Goal: Transaction & Acquisition: Purchase product/service

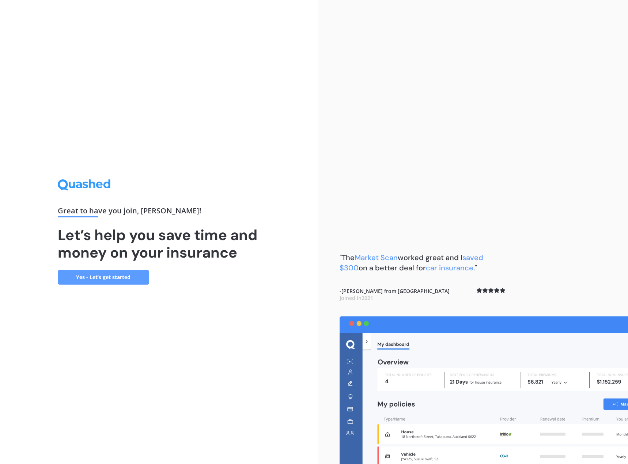
click at [116, 277] on link "Yes - Let’s get started" at bounding box center [103, 277] width 91 height 15
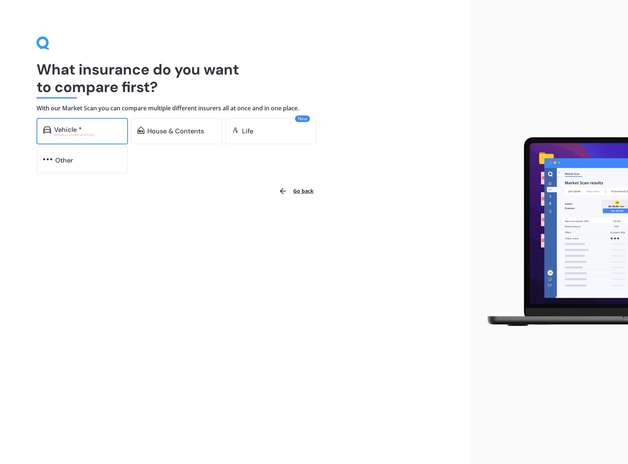
click at [90, 134] on div "Excludes commercial vehicles" at bounding box center [87, 134] width 67 height 3
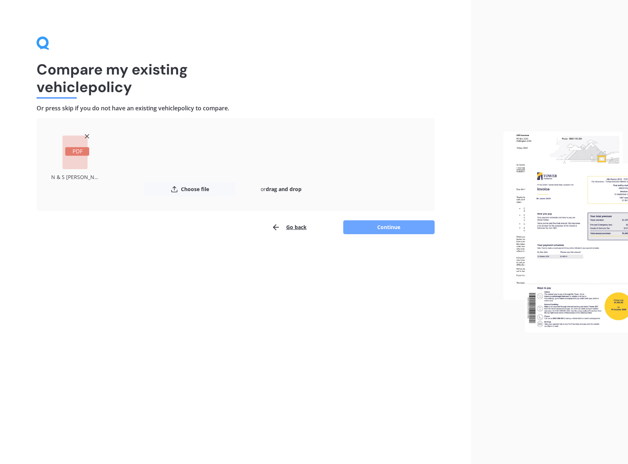
click at [385, 227] on button "Continue" at bounding box center [388, 227] width 91 height 14
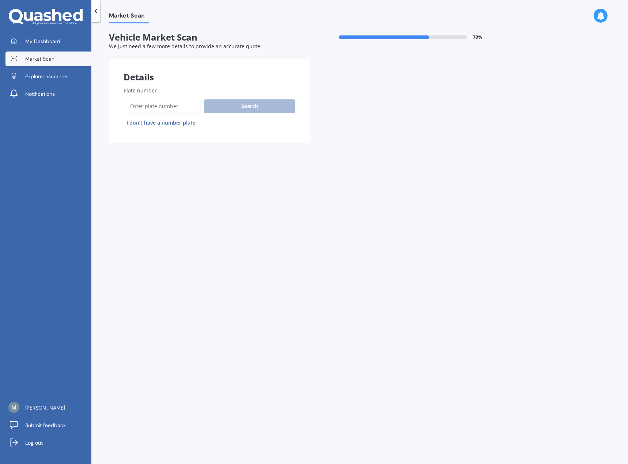
click at [140, 101] on input "Plate number" at bounding box center [163, 106] width 78 height 15
type input "wtcher"
click at [243, 107] on button "Search" at bounding box center [249, 106] width 91 height 14
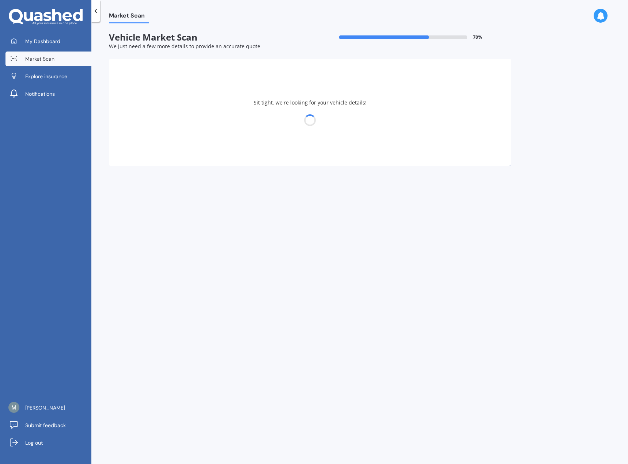
select select "TESLA"
select select "Y"
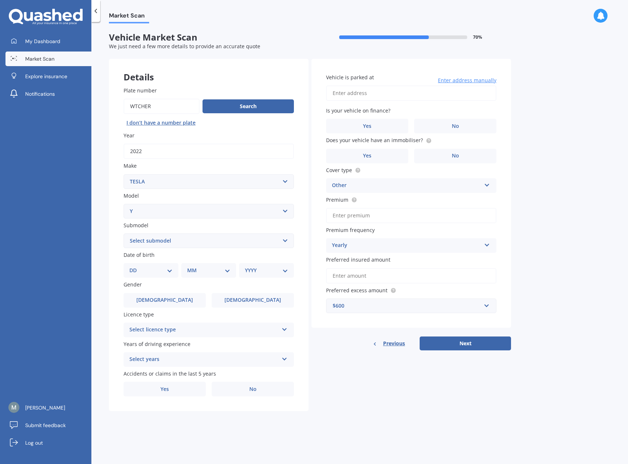
click at [157, 270] on select "DD 01 02 03 04 05 06 07 08 09 10 11 12 13 14 15 16 17 18 19 20 21 22 23 24 25 2…" at bounding box center [150, 271] width 43 height 8
select select "24"
click at [135, 267] on select "DD 01 02 03 04 05 06 07 08 09 10 11 12 13 14 15 16 17 18 19 20 21 22 23 24 25 2…" at bounding box center [150, 271] width 43 height 8
click at [201, 268] on select "MM 01 02 03 04 05 06 07 08 09 10 11 12" at bounding box center [210, 271] width 40 height 8
select select "09"
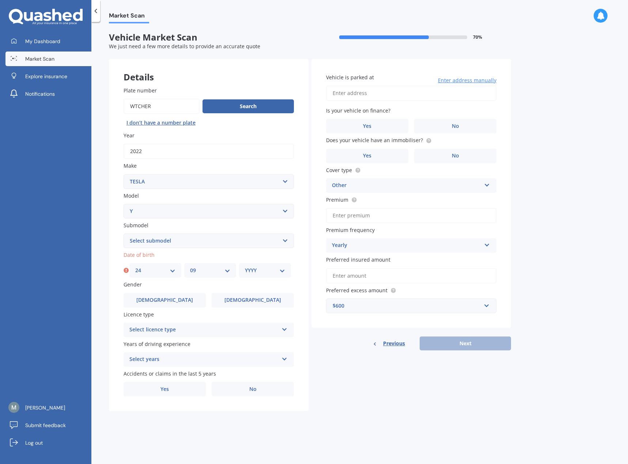
click at [190, 267] on select "MM 01 02 03 04 05 06 07 08 09 10 11 12" at bounding box center [210, 271] width 40 height 8
click at [259, 273] on select "YYYY 2025 2024 2023 2022 2021 2020 2019 2018 2017 2016 2015 2014 2013 2012 2011…" at bounding box center [265, 271] width 40 height 8
select select "1988"
click at [245, 267] on select "YYYY 2025 2024 2023 2022 2021 2020 2019 2018 2017 2016 2015 2014 2013 2012 2011…" at bounding box center [265, 271] width 40 height 8
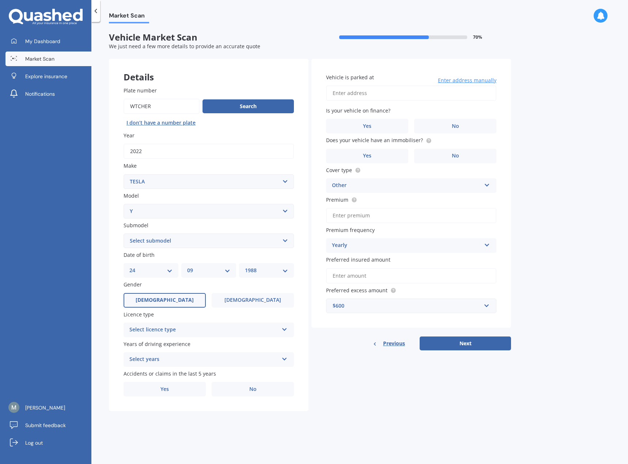
click at [178, 298] on label "[DEMOGRAPHIC_DATA]" at bounding box center [165, 300] width 82 height 15
click at [0, 0] on input "[DEMOGRAPHIC_DATA]" at bounding box center [0, 0] width 0 height 0
click at [179, 330] on div "Select licence type" at bounding box center [203, 330] width 149 height 9
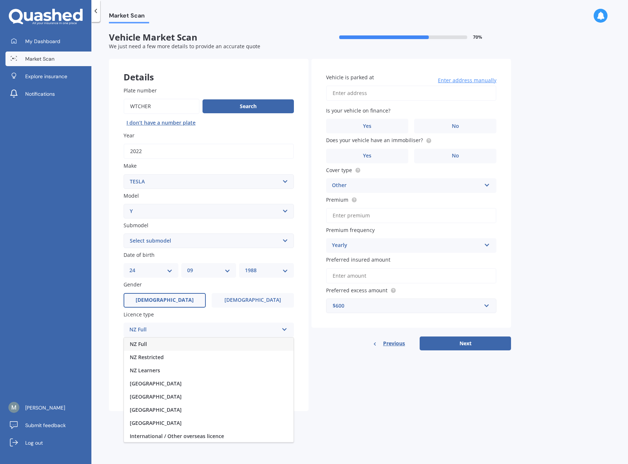
click at [177, 343] on div "NZ Full" at bounding box center [209, 344] width 170 height 13
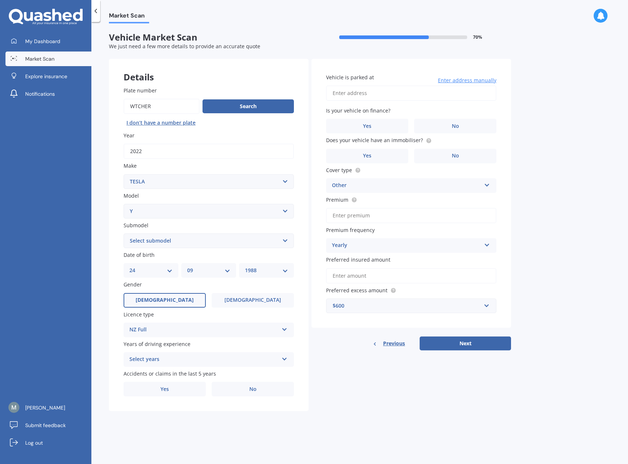
click at [177, 359] on div "Select years" at bounding box center [203, 359] width 149 height 9
click at [177, 373] on div "5 or more years" at bounding box center [209, 373] width 170 height 13
click at [235, 391] on label "No" at bounding box center [253, 389] width 82 height 15
click at [0, 0] on input "No" at bounding box center [0, 0] width 0 height 0
click at [368, 95] on input "Vehicle is parked at" at bounding box center [411, 93] width 170 height 15
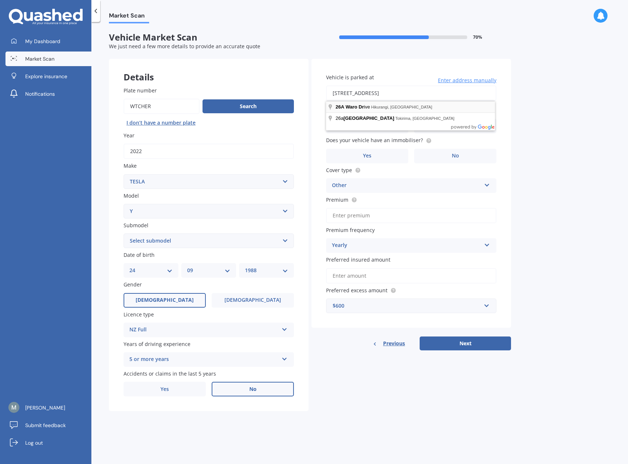
type input "[STREET_ADDRESS]"
click at [367, 128] on span "Yes" at bounding box center [367, 126] width 9 height 6
click at [0, 0] on input "Yes" at bounding box center [0, 0] width 0 height 0
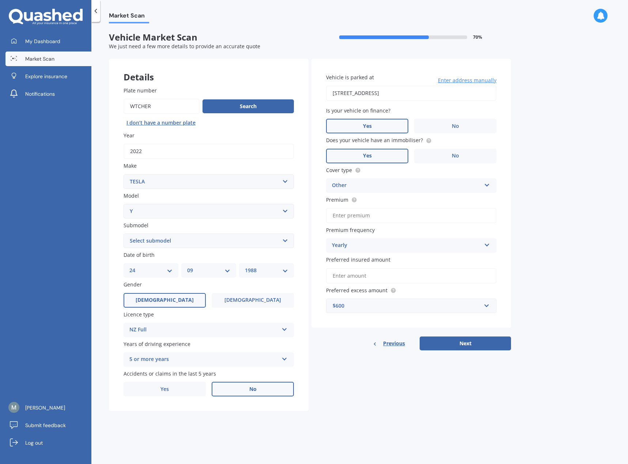
click at [395, 159] on label "Yes" at bounding box center [367, 156] width 82 height 15
click at [0, 0] on input "Yes" at bounding box center [0, 0] width 0 height 0
click at [384, 185] on div "Other" at bounding box center [406, 185] width 149 height 9
click at [390, 186] on div "Other" at bounding box center [406, 185] width 149 height 9
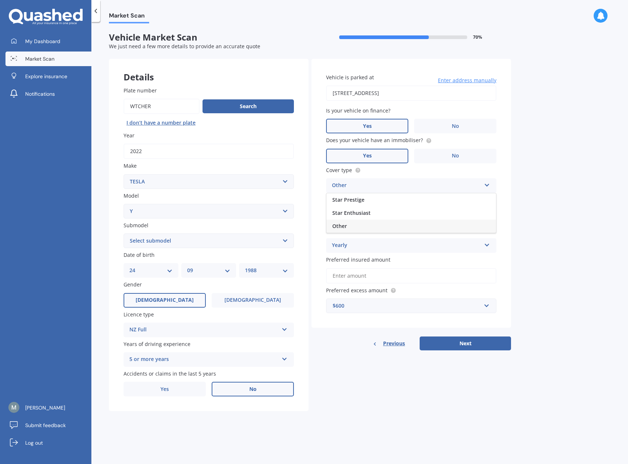
click at [390, 186] on div "Other" at bounding box center [406, 185] width 149 height 9
click at [390, 216] on input "Premium" at bounding box center [411, 215] width 170 height 15
click at [381, 231] on label "Premium frequency" at bounding box center [409, 230] width 167 height 8
click at [378, 218] on input "Premium" at bounding box center [411, 215] width 170 height 15
type input "$1,978.00"
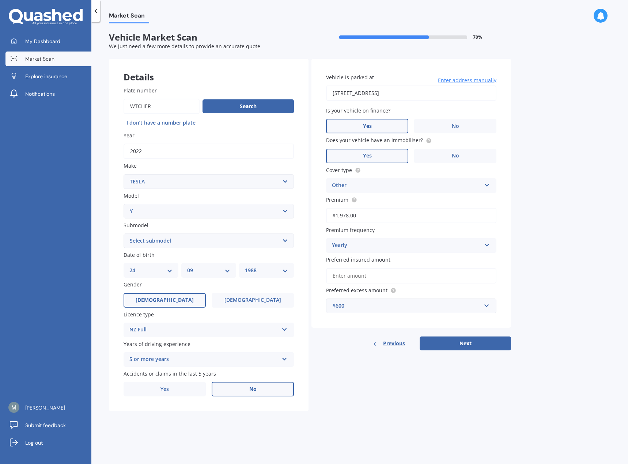
click at [397, 276] on input "Preferred insured amount" at bounding box center [411, 275] width 170 height 15
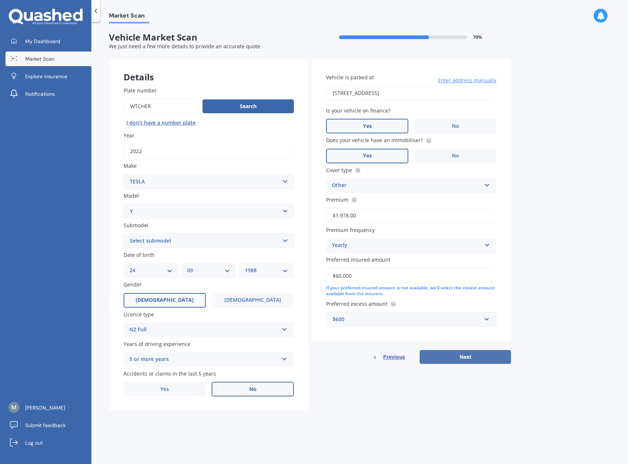
type input "$60,000"
click at [471, 358] on button "Next" at bounding box center [465, 357] width 91 height 14
click at [169, 243] on select "Select submodel EV" at bounding box center [209, 241] width 170 height 15
select select "EV"
click at [124, 234] on select "Select submodel EV" at bounding box center [209, 241] width 170 height 15
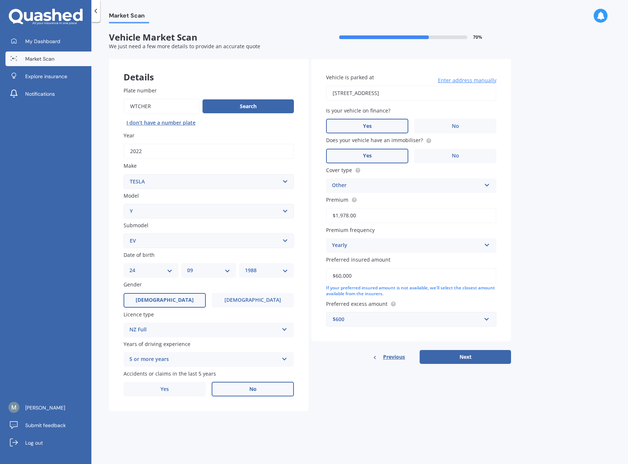
click at [479, 357] on button "Next" at bounding box center [465, 357] width 91 height 14
select select "24"
select select "09"
select select "1988"
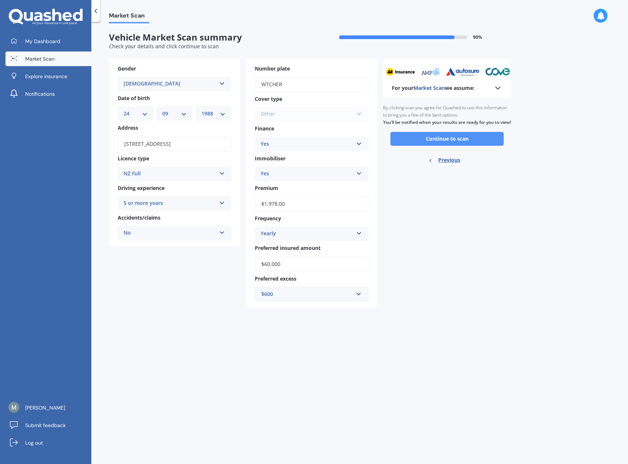
click at [406, 146] on button "Continue to scan" at bounding box center [446, 139] width 113 height 14
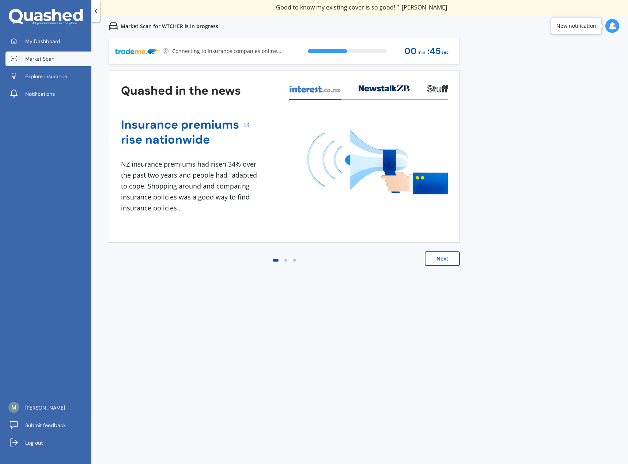
click at [380, 87] on icon at bounding box center [384, 88] width 51 height 7
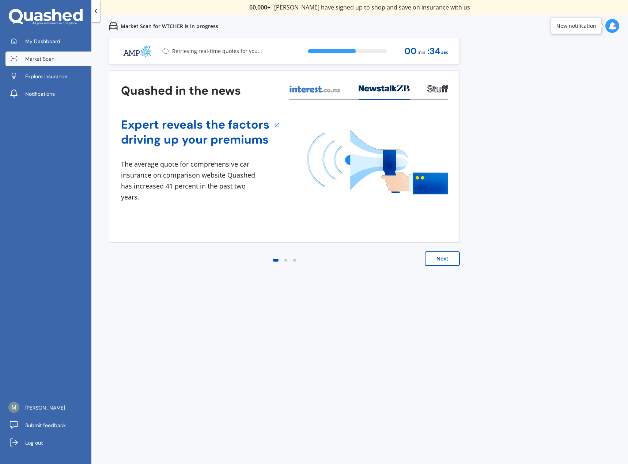
click at [435, 90] on icon at bounding box center [437, 88] width 20 height 7
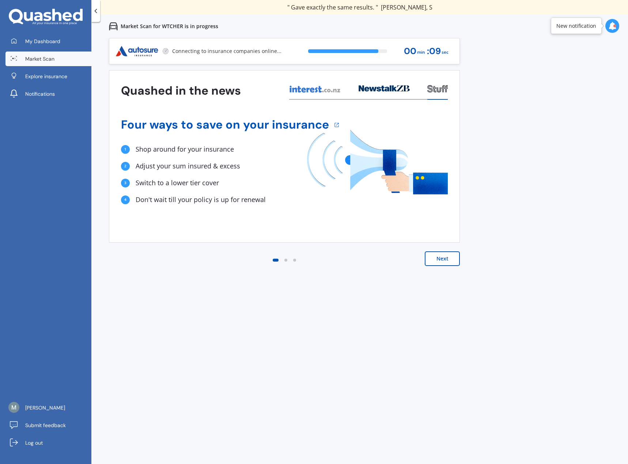
click at [443, 261] on button "Next" at bounding box center [442, 259] width 35 height 15
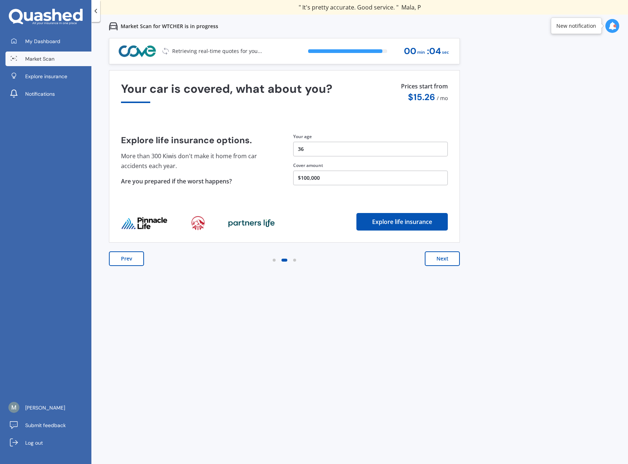
click at [449, 261] on button "Next" at bounding box center [442, 259] width 35 height 15
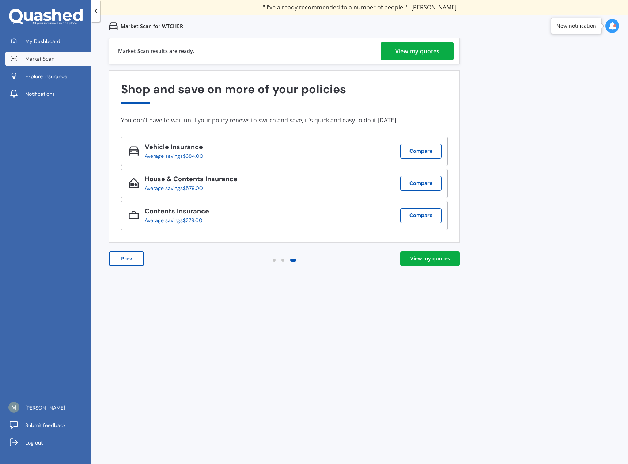
click at [413, 54] on div "View my quotes" at bounding box center [417, 51] width 44 height 18
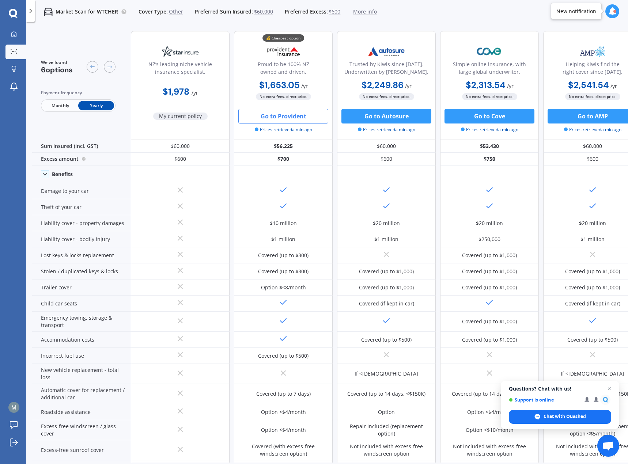
click at [259, 117] on button "Go to Provident" at bounding box center [283, 116] width 90 height 15
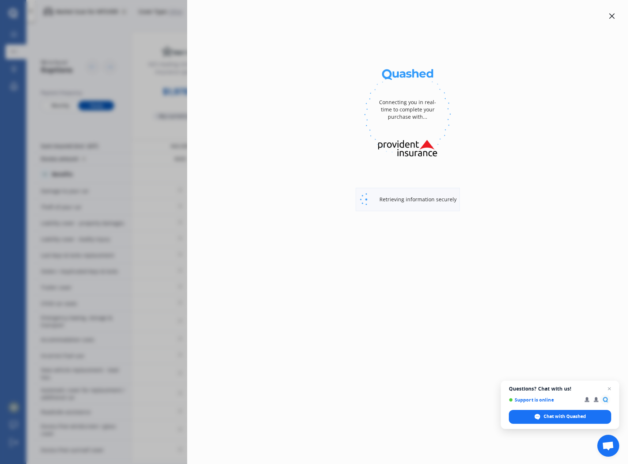
select select "full"
select select "26A Waro Drive, Hikurangi 0114"
select select "TESLA"
select select "Y"
select select "NO"
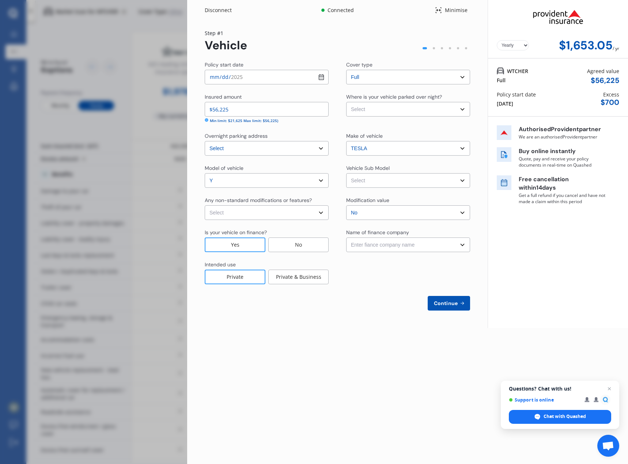
click at [374, 177] on select "Select Model Y Rear-Wheel Drive Liftback 5dr Reduction Gear 1sp E/220kW MY22" at bounding box center [408, 180] width 124 height 15
select select "NZVTESL2022AEAD"
click at [346, 173] on select "Select Model Y Rear-Wheel Drive Liftback 5dr Reduction Gear 1sp E/220kW MY22" at bounding box center [408, 180] width 124 height 15
click at [381, 244] on select "Enter fiance company name 24/7 Finance AA Finance Limited Acclaim Finance Activ…" at bounding box center [408, 245] width 124 height 15
select select "FC0001"
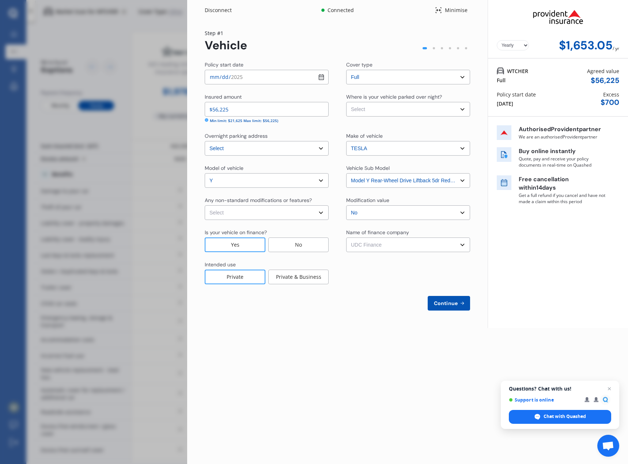
click at [346, 238] on select "Enter fiance company name 24/7 Finance AA Finance Limited Acclaim Finance Activ…" at bounding box center [408, 245] width 124 height 15
click at [451, 304] on span "Continue" at bounding box center [446, 304] width 27 height 6
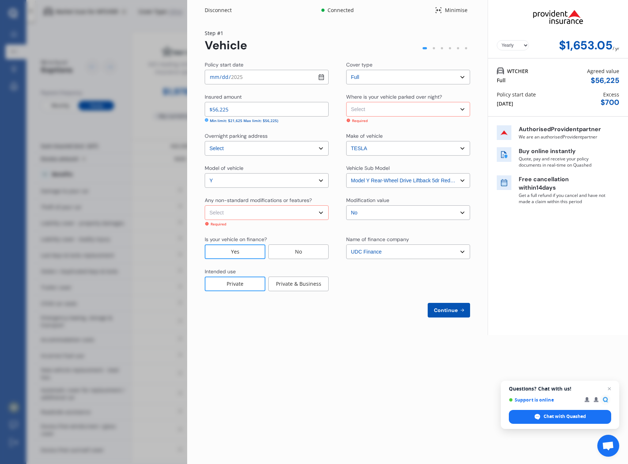
click at [381, 108] on select "Select Garage (fully enclosed) Off Street Parking Other" at bounding box center [408, 109] width 124 height 15
select select "GARAGE"
click at [346, 102] on select "Select Garage (fully enclosed) Off Street Parking Other" at bounding box center [408, 109] width 124 height 15
click at [441, 311] on span "Continue" at bounding box center [446, 310] width 27 height 6
click at [313, 214] on select "Select None Nitrous Oxide System(NOS) Roll Cage Full Racing Harness" at bounding box center [267, 212] width 124 height 15
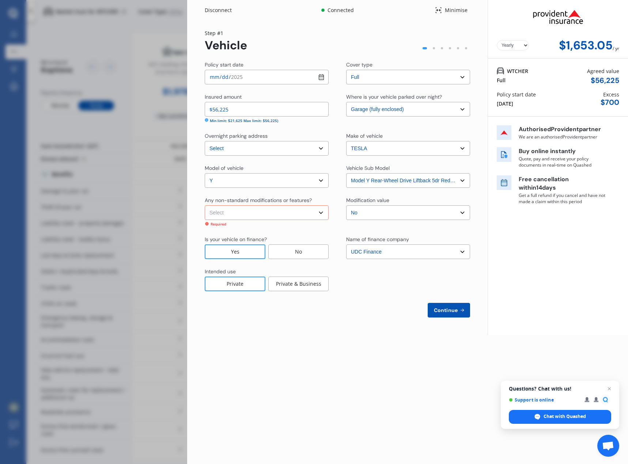
select select "none"
click at [205, 205] on select "Select None Nitrous Oxide System(NOS) Roll Cage Full Racing Harness" at bounding box center [267, 212] width 124 height 15
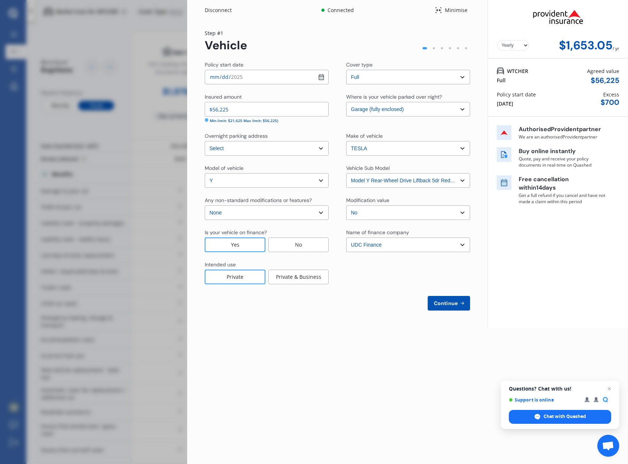
click at [366, 299] on div "Continue" at bounding box center [337, 303] width 265 height 15
click at [443, 303] on span "Continue" at bounding box center [446, 304] width 27 height 6
select select "24"
select select "09"
select select "1988"
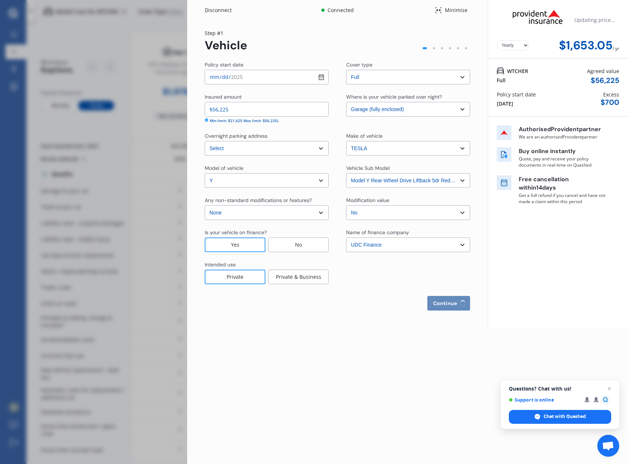
select select "NZ_FULL"
select select "0"
select select "25"
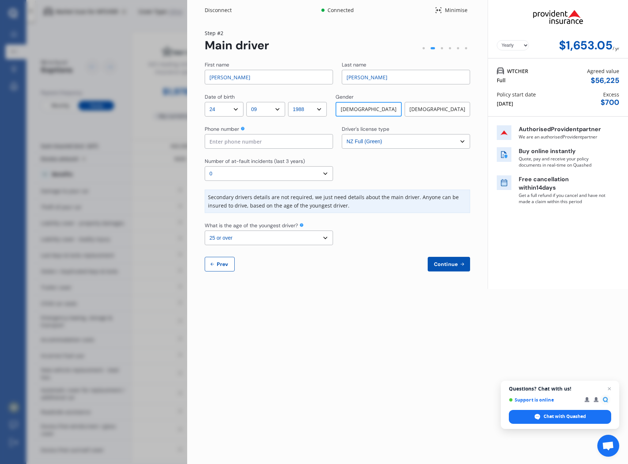
drag, startPoint x: 375, startPoint y: 79, endPoint x: 333, endPoint y: 80, distance: 41.7
click at [333, 80] on div "First name Mitchell Last name James" at bounding box center [337, 72] width 265 height 23
type input "Nicholas"
click at [269, 82] on input "Mitchell" at bounding box center [269, 77] width 128 height 15
type input "Forrest"
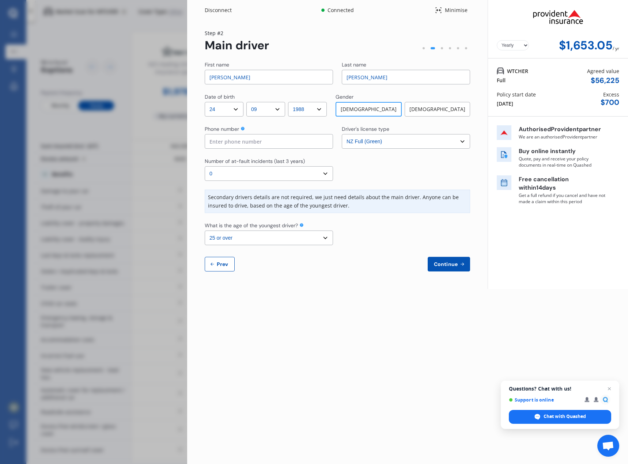
click at [242, 140] on input at bounding box center [269, 141] width 128 height 15
type input "0210435831"
click at [439, 264] on span "Continue" at bounding box center [446, 264] width 27 height 6
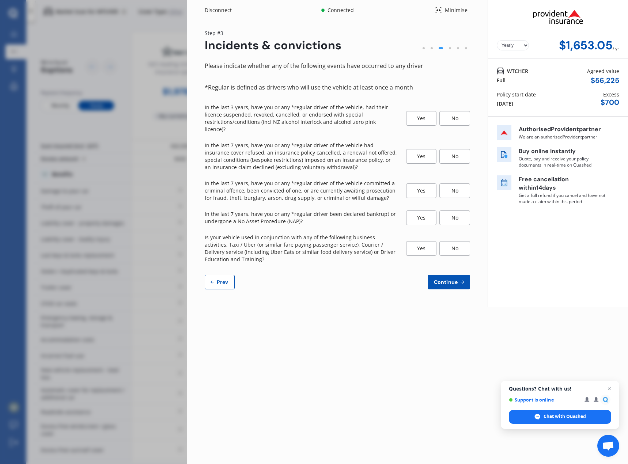
click at [458, 112] on div "No" at bounding box center [454, 118] width 31 height 15
click at [456, 149] on div "No" at bounding box center [454, 156] width 31 height 15
click at [454, 184] on div "No" at bounding box center [454, 191] width 31 height 15
click at [452, 211] on div "No" at bounding box center [454, 218] width 31 height 15
click at [447, 241] on div "No" at bounding box center [454, 248] width 31 height 15
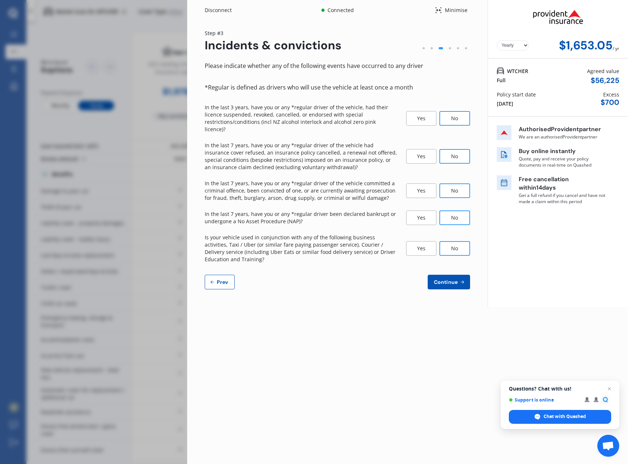
click at [447, 279] on span "Continue" at bounding box center [446, 282] width 27 height 6
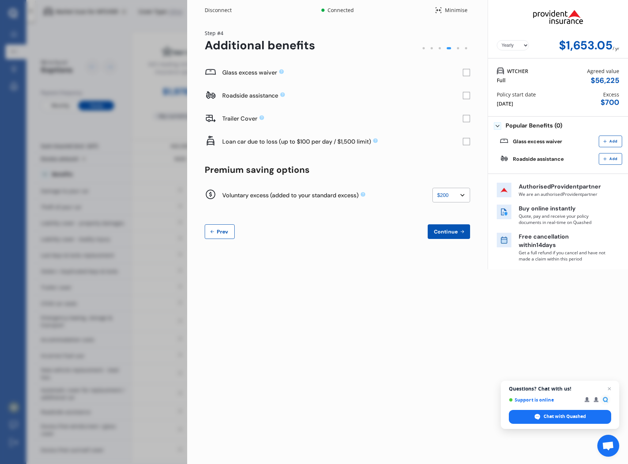
click at [466, 72] on rect at bounding box center [466, 72] width 7 height 7
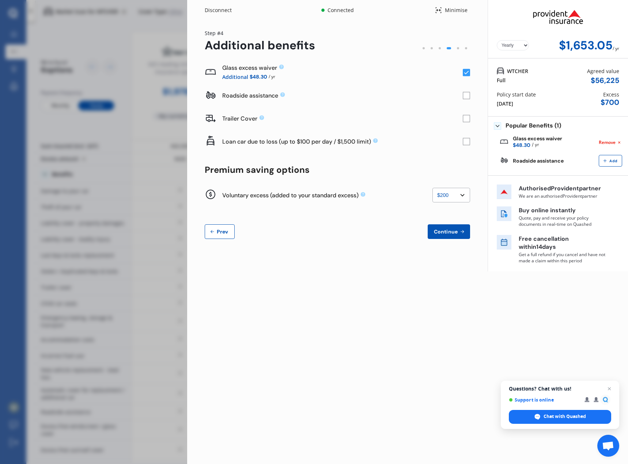
click at [458, 194] on select "None $200 $450 $700 $950 $1,200 $1,700" at bounding box center [452, 195] width 38 height 15
select select "0"
click at [433, 188] on select "None $200 $450 $700 $950 $1,200 $1,700" at bounding box center [452, 195] width 38 height 15
click at [446, 232] on span "Continue" at bounding box center [446, 232] width 27 height 6
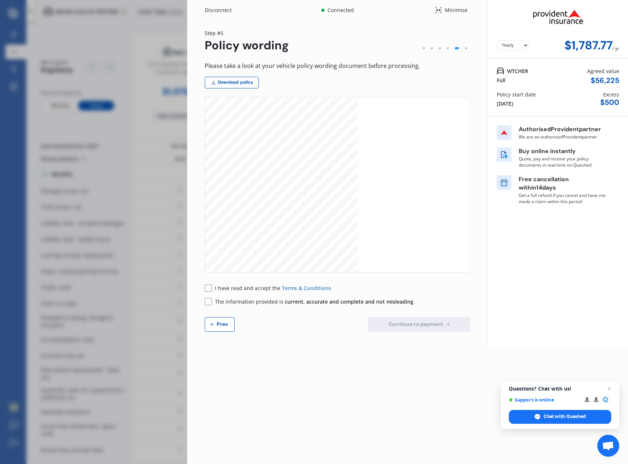
scroll to position [512, 0]
click at [225, 326] on span "Prev" at bounding box center [222, 324] width 15 height 6
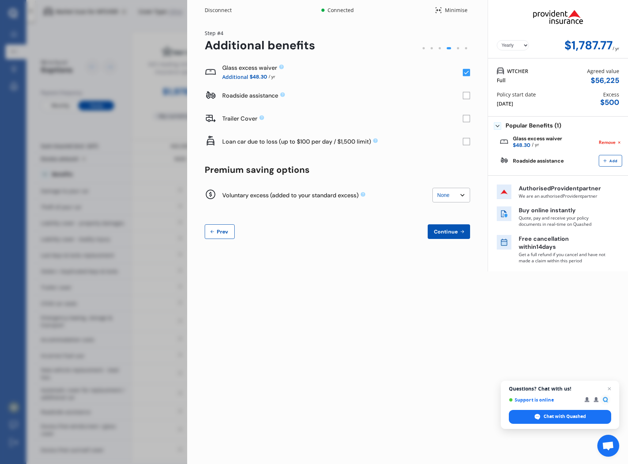
click at [453, 196] on select "None $200 $450 $700 $950 $1,200 $1,700" at bounding box center [452, 195] width 38 height 15
select select "200"
click at [433, 188] on select "None $200 $450 $700 $950 $1,200 $1,700" at bounding box center [452, 195] width 38 height 15
click at [441, 231] on span "Continue" at bounding box center [446, 232] width 27 height 6
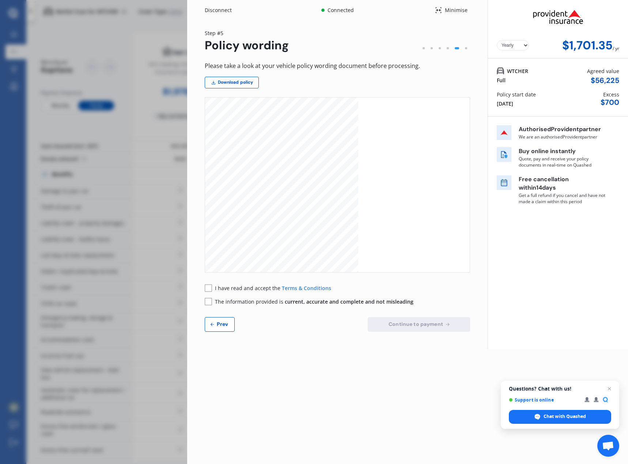
click at [209, 287] on rect at bounding box center [208, 287] width 7 height 7
click at [209, 302] on rect at bounding box center [208, 301] width 7 height 7
click at [611, 389] on span "Open chat" at bounding box center [609, 389] width 9 height 9
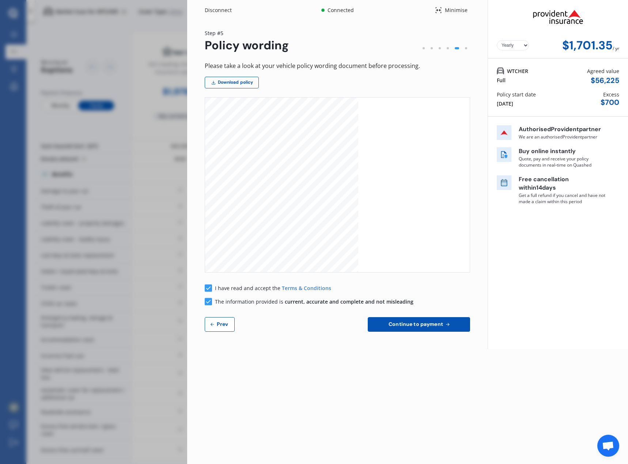
click at [381, 327] on button "Continue to payment" at bounding box center [419, 324] width 102 height 15
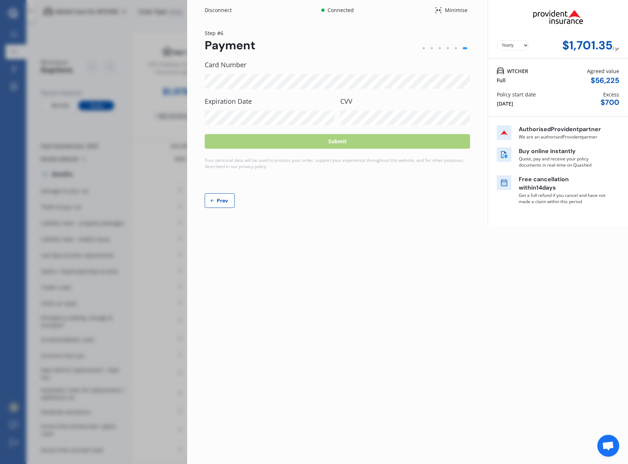
click at [442, 10] on icon at bounding box center [438, 10] width 7 height 9
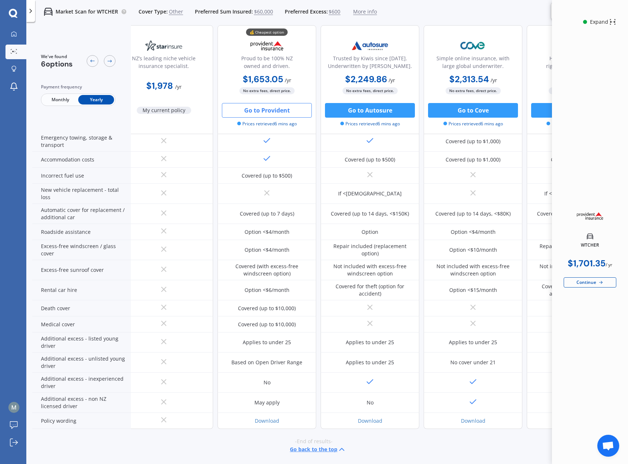
scroll to position [186, 0]
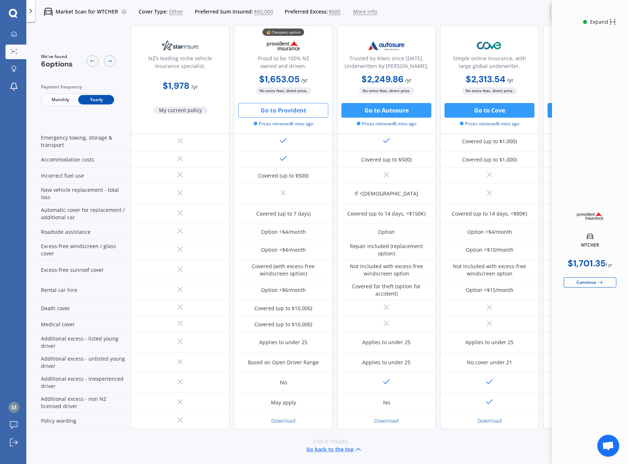
click at [583, 284] on div "Continue" at bounding box center [590, 282] width 53 height 10
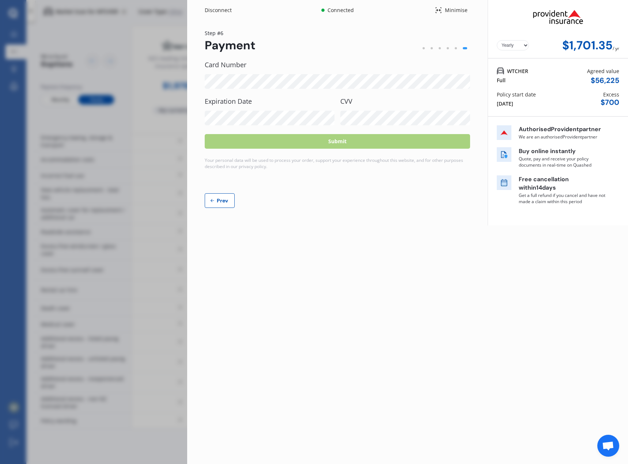
click at [223, 201] on span "Prev" at bounding box center [222, 201] width 15 height 6
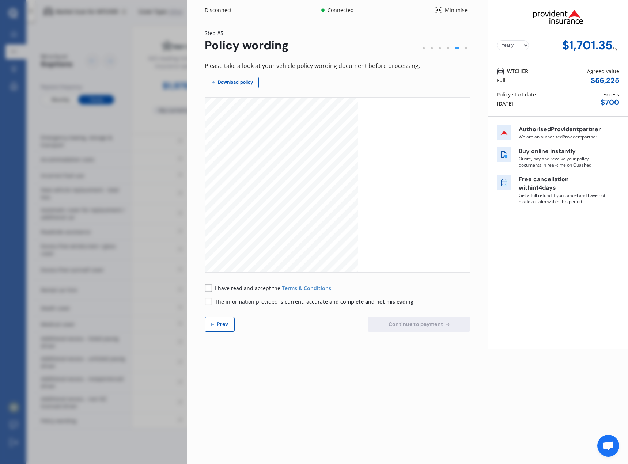
click at [219, 322] on span "Prev" at bounding box center [222, 324] width 15 height 6
select select "200"
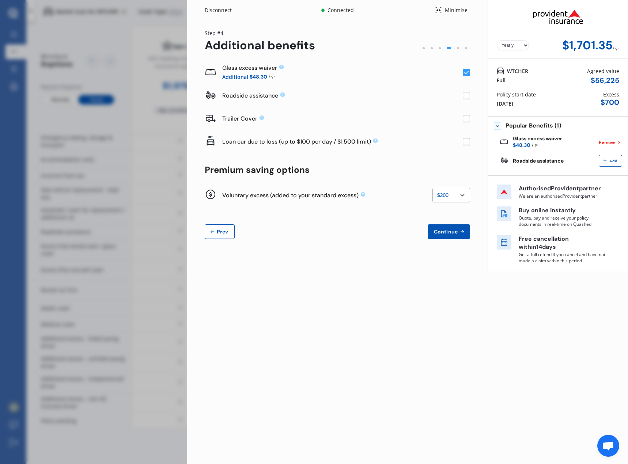
click at [466, 71] on rect at bounding box center [466, 72] width 7 height 7
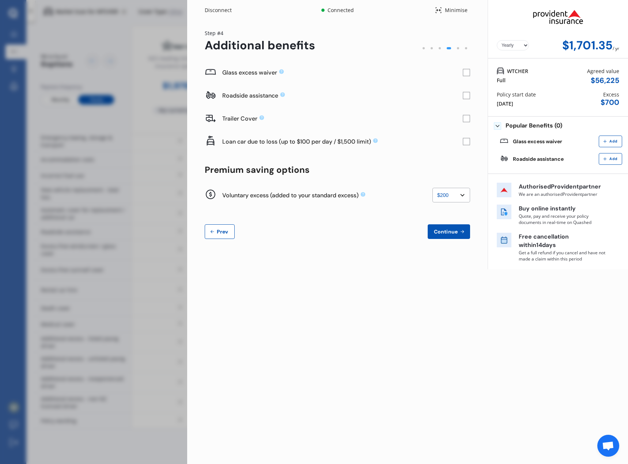
click at [452, 231] on span "Continue" at bounding box center [446, 232] width 27 height 6
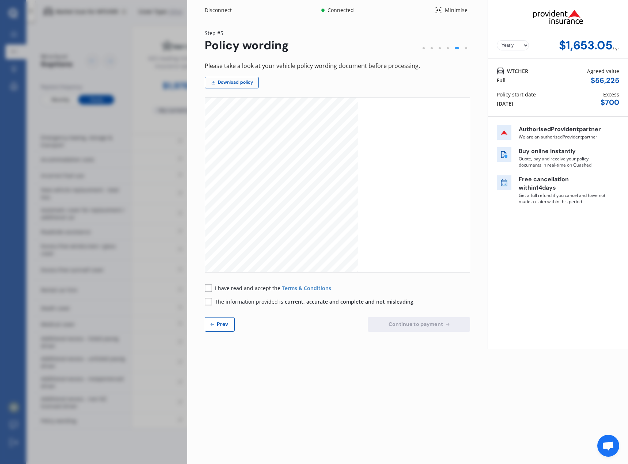
click at [221, 324] on span "Prev" at bounding box center [222, 324] width 15 height 6
select select "200"
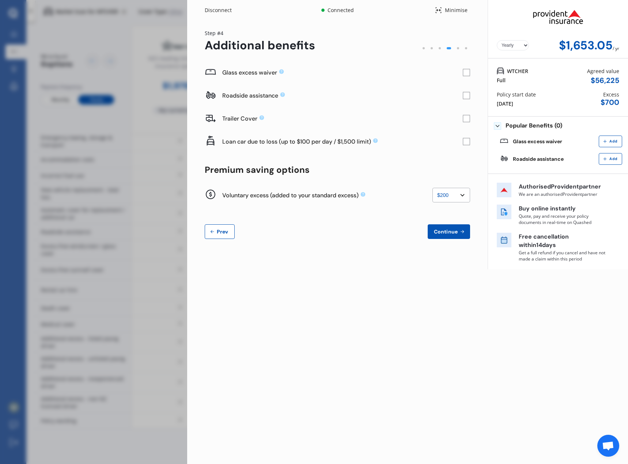
click at [465, 74] on rect at bounding box center [466, 72] width 7 height 7
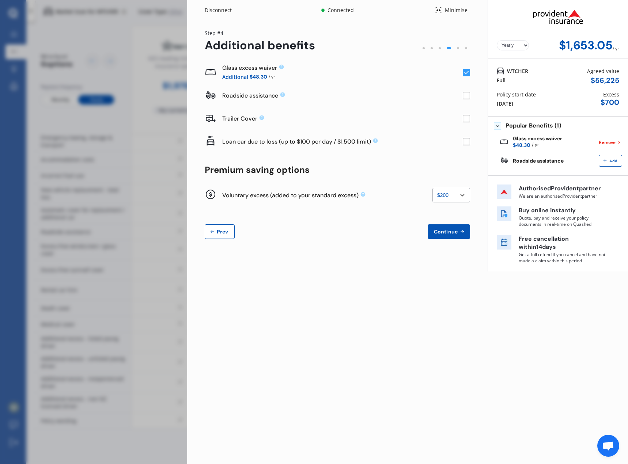
click at [522, 46] on select "Yearly Monthly" at bounding box center [513, 45] width 32 height 10
click at [497, 40] on select "Yearly Monthly" at bounding box center [513, 45] width 32 height 10
click at [520, 47] on select "Yearly Monthly" at bounding box center [513, 45] width 32 height 10
select select "Yearly"
click at [497, 40] on select "Yearly Monthly" at bounding box center [513, 45] width 32 height 10
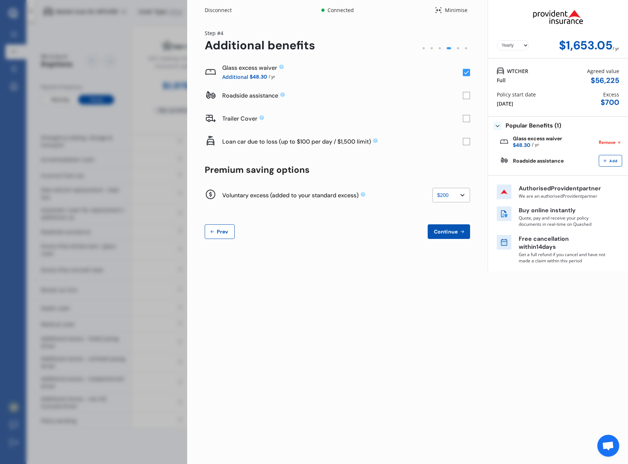
click at [446, 228] on button "Continue" at bounding box center [449, 231] width 42 height 15
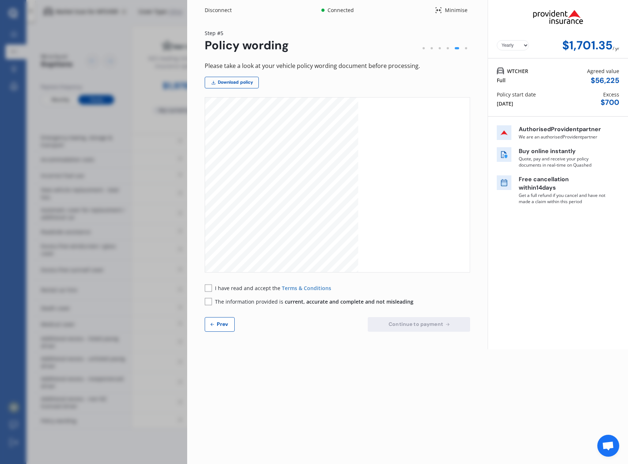
click at [207, 290] on rect at bounding box center [208, 287] width 7 height 7
click at [207, 304] on rect at bounding box center [208, 301] width 7 height 7
click at [395, 328] on button "Continue to payment" at bounding box center [419, 324] width 102 height 15
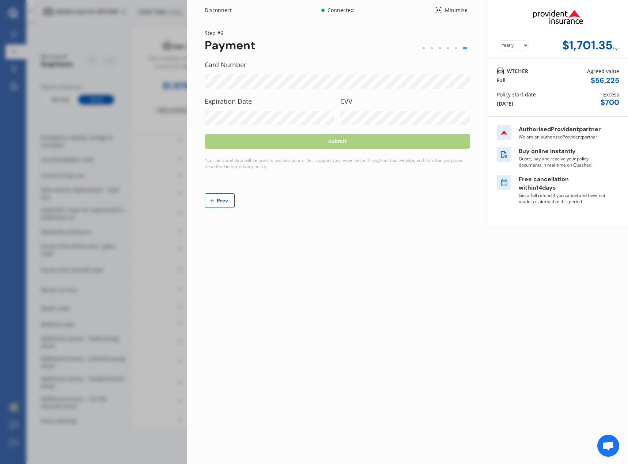
click at [517, 46] on select "Yearly Monthly" at bounding box center [513, 45] width 32 height 10
click at [517, 47] on select "Yearly Monthly" at bounding box center [513, 45] width 32 height 10
click at [216, 10] on div "Disconnect" at bounding box center [222, 10] width 35 height 7
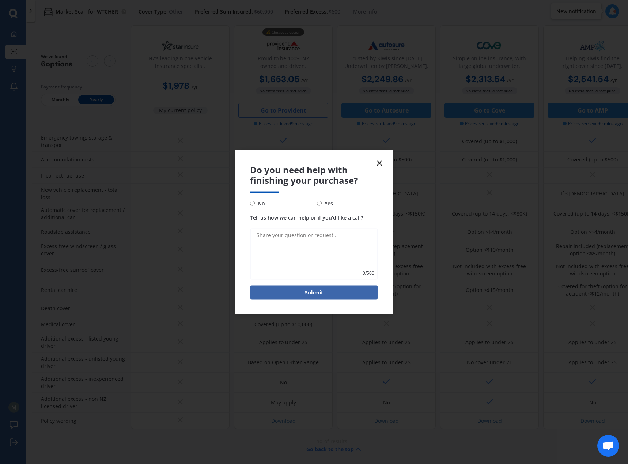
click at [256, 205] on span "No" at bounding box center [260, 203] width 10 height 9
click at [255, 205] on input "No" at bounding box center [252, 203] width 5 height 5
radio input "true"
click at [300, 290] on button "Submit" at bounding box center [314, 293] width 128 height 14
click at [381, 163] on icon at bounding box center [379, 163] width 9 height 9
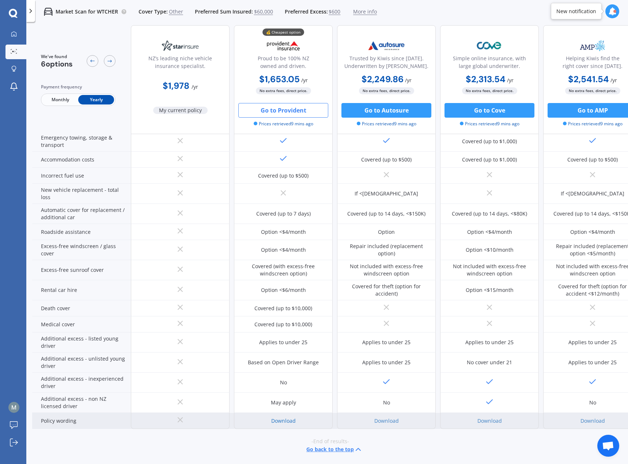
click at [291, 418] on link "Download" at bounding box center [283, 421] width 24 height 7
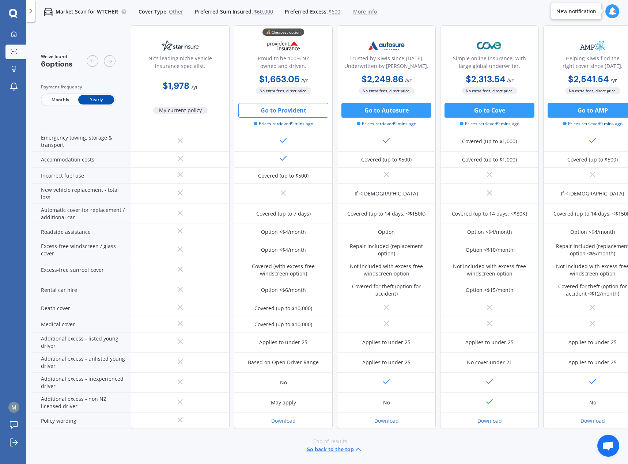
click at [172, 11] on span "Other" at bounding box center [176, 11] width 14 height 7
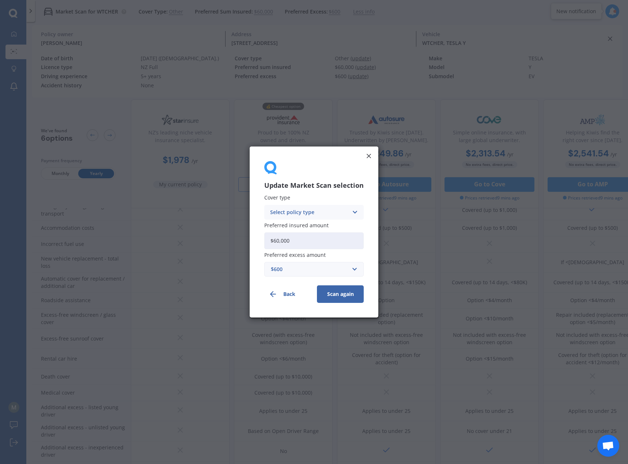
click at [303, 214] on div "Select policy type" at bounding box center [309, 212] width 78 height 8
click at [314, 226] on div "Comprehensive" at bounding box center [314, 226] width 99 height 13
click at [348, 296] on button "Scan again" at bounding box center [340, 295] width 47 height 18
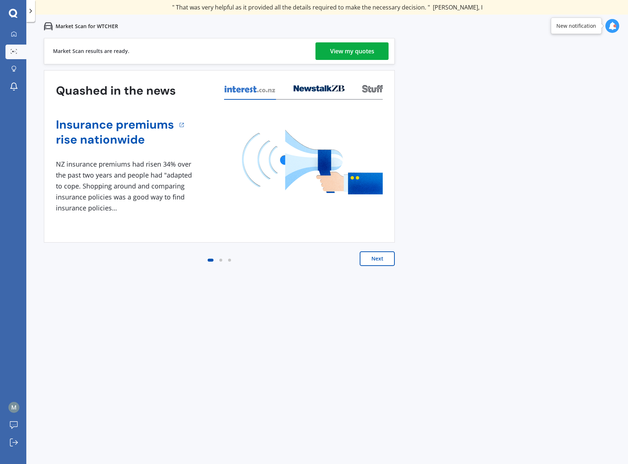
click at [349, 49] on div "View my quotes" at bounding box center [352, 51] width 44 height 18
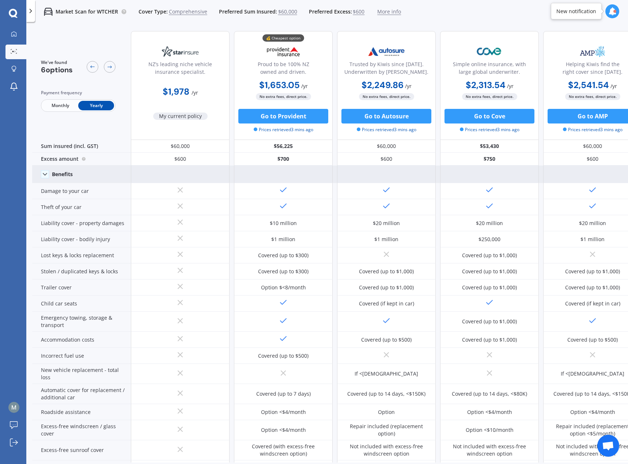
click at [46, 174] on polyline at bounding box center [45, 174] width 4 height 2
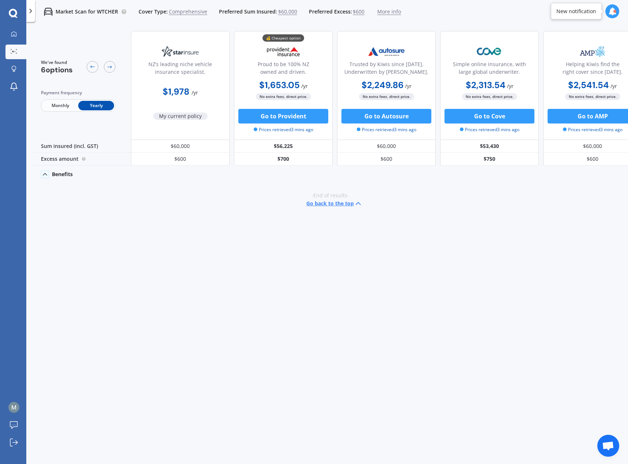
click at [46, 174] on icon at bounding box center [44, 174] width 7 height 7
